Goal: Transaction & Acquisition: Purchase product/service

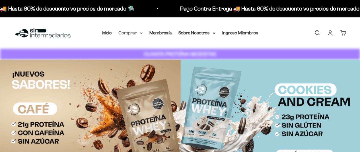
click at [138, 32] on summary "Comprar" at bounding box center [131, 32] width 24 height 7
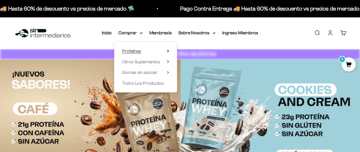
click at [136, 49] on span "Proteínas" at bounding box center [131, 50] width 19 height 5
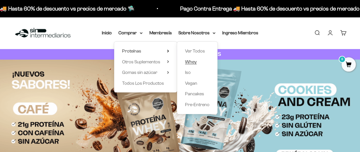
click at [191, 63] on span "Whey" at bounding box center [191, 61] width 12 height 5
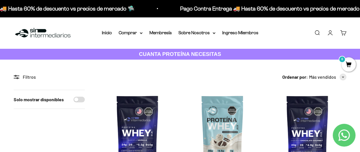
click at [312, 52] on link "CUANTA PROTEÍNA NECESITAS" at bounding box center [180, 54] width 360 height 11
click at [331, 30] on link "Iniciar sesión" at bounding box center [330, 33] width 6 height 6
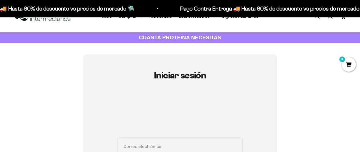
scroll to position [67, 0]
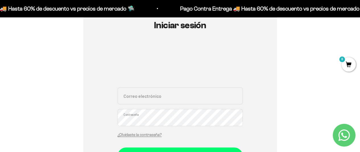
click at [171, 102] on input "Correo electrónico" at bounding box center [179, 95] width 125 height 17
type input "superaragan70@gmail.com"
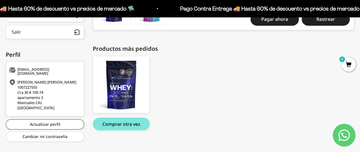
scroll to position [141, 0]
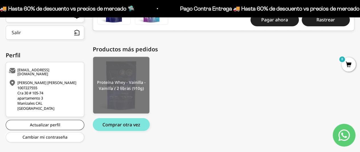
click at [111, 88] on img at bounding box center [121, 85] width 56 height 57
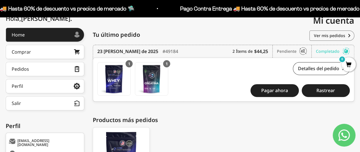
scroll to position [65, 0]
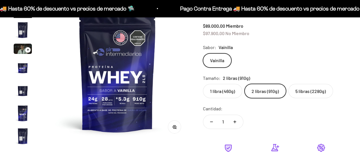
scroll to position [53, 0]
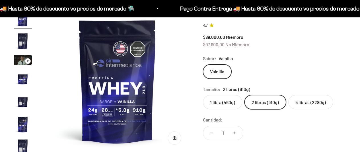
click at [306, 94] on fieldset "Tamaño: 2 libras (910g) 1 libra (460g) 2 libras (910g) 5 libras (2280g)" at bounding box center [274, 97] width 143 height 24
click at [305, 101] on label "5 libras (2280g)" at bounding box center [310, 102] width 45 height 14
click at [203, 95] on input "5 libras (2280g)" at bounding box center [203, 94] width 0 height 0
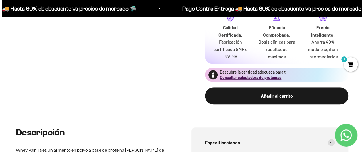
scroll to position [199, 0]
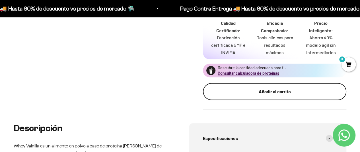
click at [265, 87] on button "Añadir al carrito" at bounding box center [274, 91] width 143 height 17
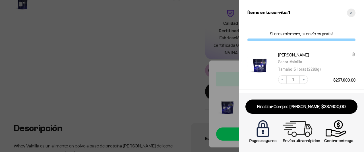
click at [350, 13] on icon "Close cart" at bounding box center [351, 12] width 3 height 3
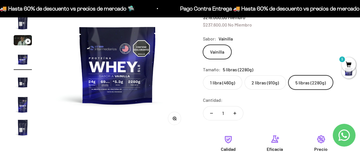
scroll to position [0, 0]
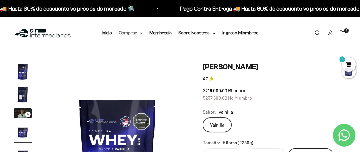
click at [129, 32] on summary "Comprar" at bounding box center [131, 32] width 24 height 7
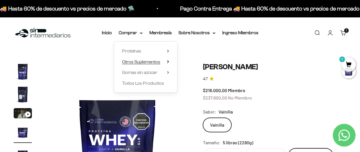
click at [138, 60] on span "Otros Suplementos" at bounding box center [141, 61] width 38 height 5
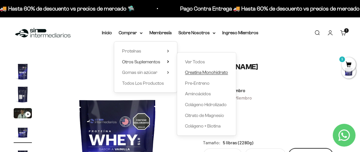
click at [199, 73] on span "Creatina Monohidrato" at bounding box center [206, 72] width 43 height 5
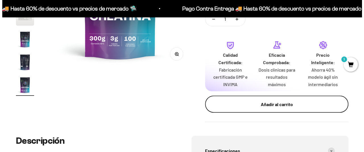
scroll to position [148, 0]
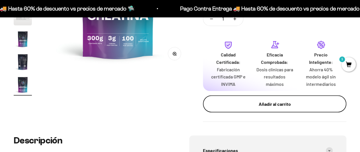
click at [256, 106] on div "Añadir al carrito" at bounding box center [274, 103] width 121 height 7
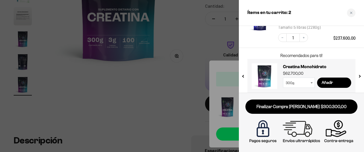
scroll to position [83, 0]
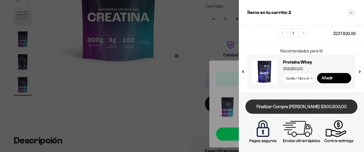
click at [278, 102] on link "Finalizar Compra [PERSON_NAME] $300.300,00" at bounding box center [301, 106] width 112 height 15
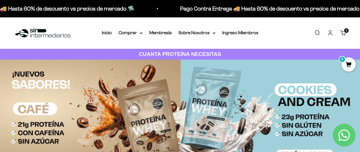
click at [340, 30] on link "Carrito 2 artículos 2" at bounding box center [343, 33] width 6 height 6
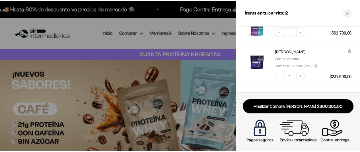
scroll to position [47, 0]
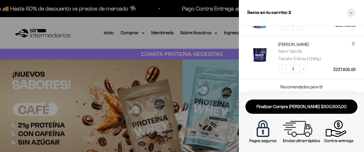
click at [350, 15] on div "Close cart" at bounding box center [351, 13] width 9 height 9
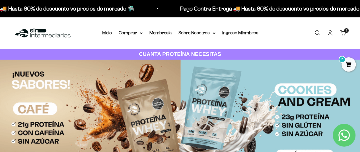
click at [160, 40] on div "Menú Buscar Inicio Comprar Proteínas Ver Todos Whey Iso Vegan Pancakes Pre-Entr…" at bounding box center [180, 33] width 360 height 32
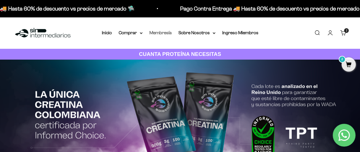
click at [163, 34] on link "Membresía" at bounding box center [160, 32] width 22 height 5
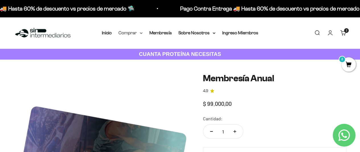
click at [130, 33] on summary "Comprar" at bounding box center [131, 32] width 24 height 7
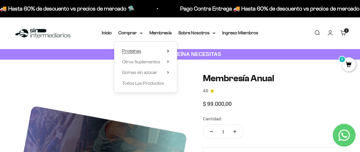
click at [133, 49] on span "Proteínas" at bounding box center [131, 50] width 19 height 5
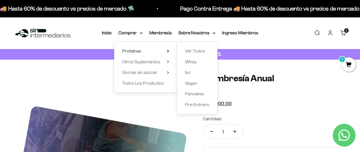
click at [192, 57] on div "Ver Todos Whey Iso Vegan Pancakes Pre-Entreno" at bounding box center [197, 78] width 40 height 72
click at [192, 58] on span "Whey" at bounding box center [191, 61] width 12 height 7
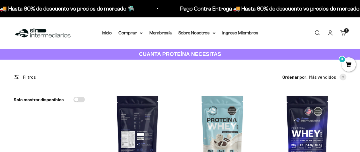
click at [124, 125] on img at bounding box center [137, 129] width 78 height 78
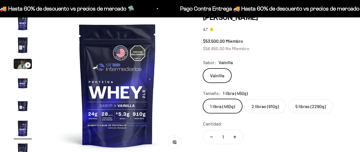
scroll to position [49, 0]
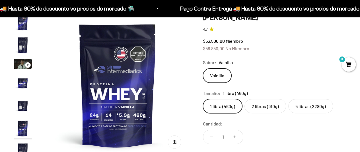
click at [311, 100] on label "5 libras (2280g)" at bounding box center [310, 106] width 45 height 14
click at [203, 99] on input "5 libras (2280g)" at bounding box center [203, 98] width 0 height 0
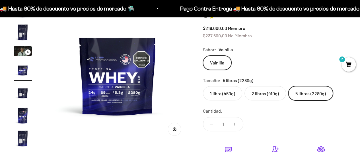
scroll to position [50, 0]
